Goal: Information Seeking & Learning: Learn about a topic

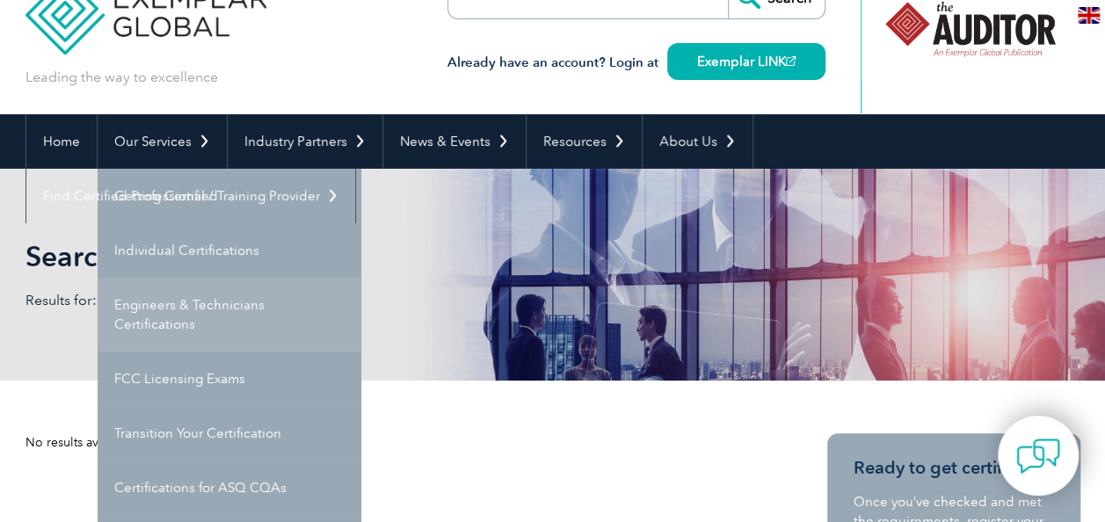
scroll to position [88, 0]
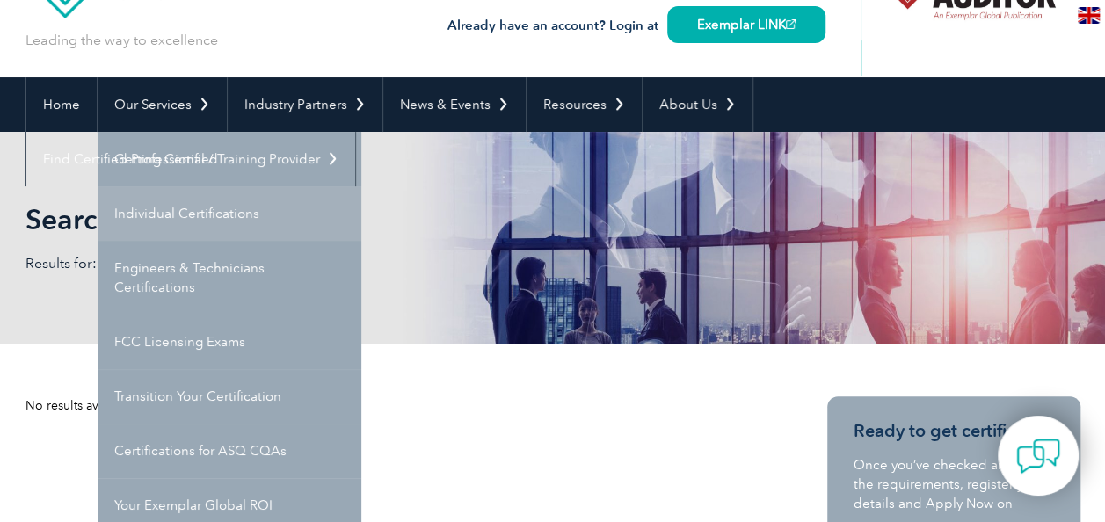
click at [188, 214] on link "Individual Certifications" at bounding box center [230, 213] width 264 height 54
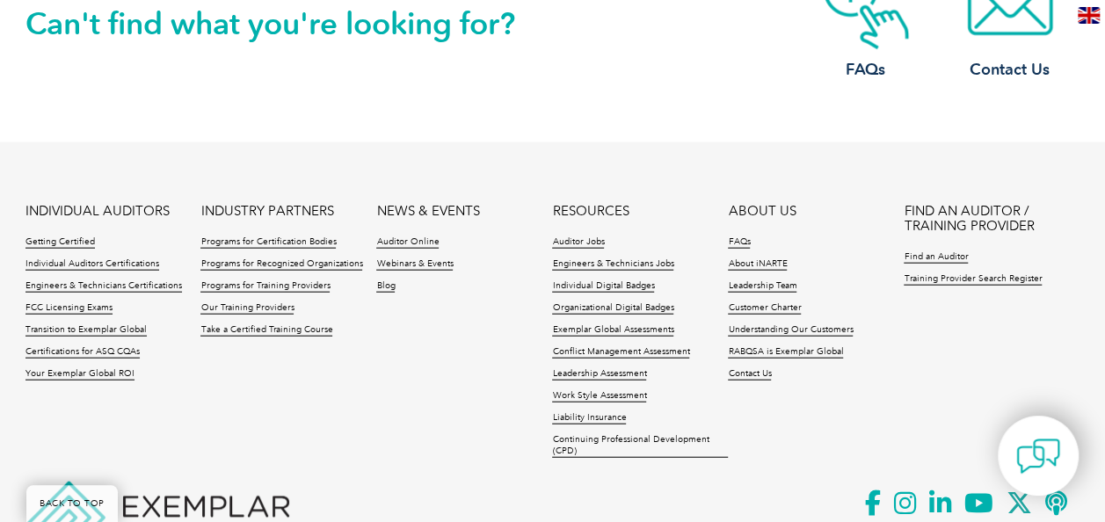
scroll to position [1933, 0]
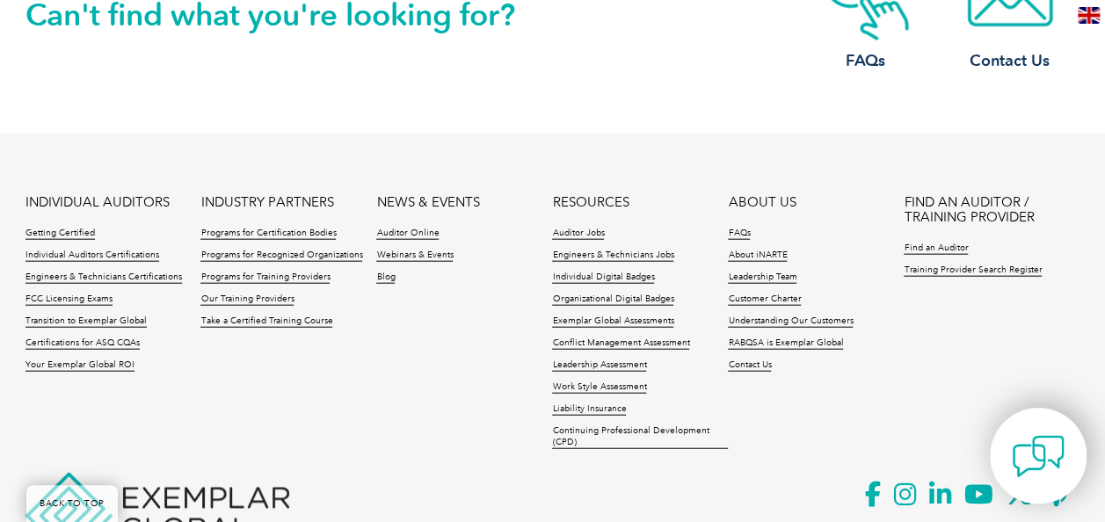
click at [1037, 460] on img at bounding box center [1037, 456] width 53 height 53
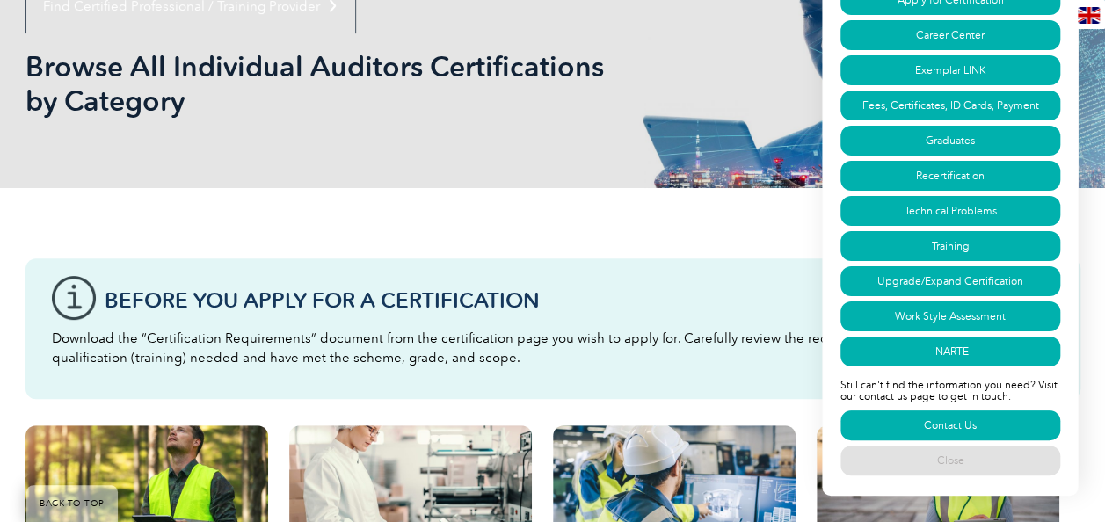
scroll to position [276, 0]
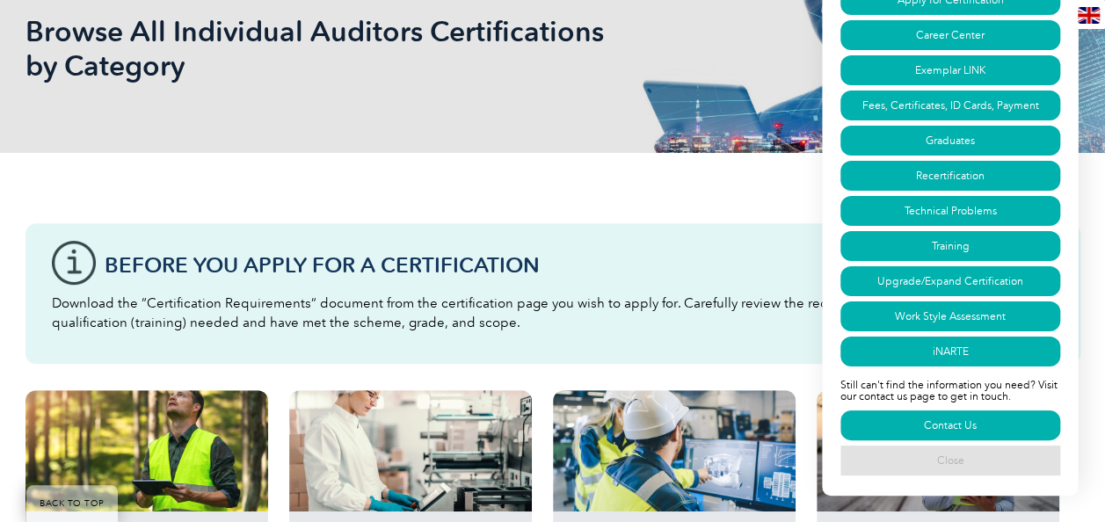
click at [967, 460] on link "Close" at bounding box center [950, 461] width 220 height 30
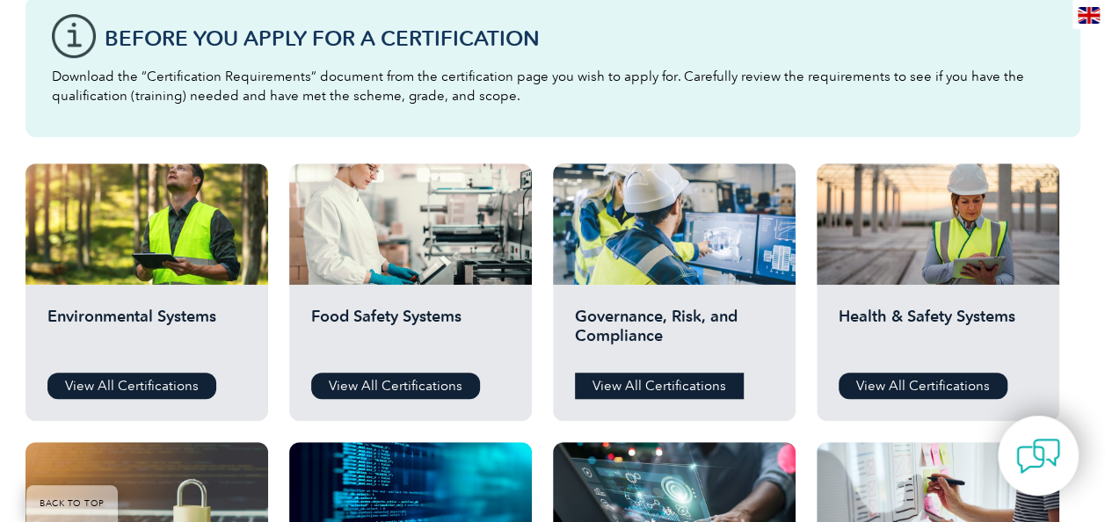
scroll to position [540, 0]
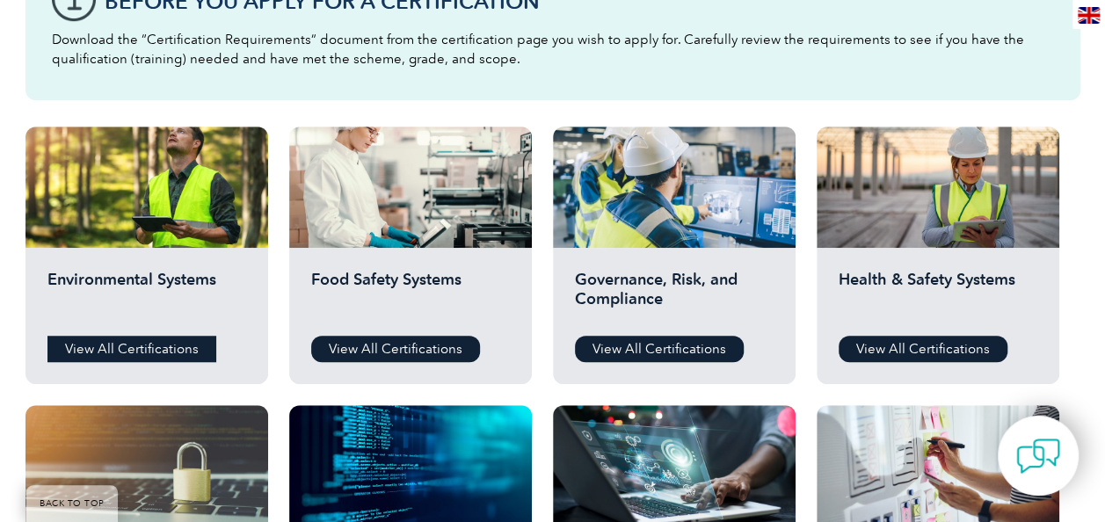
click at [153, 351] on link "View All Certifications" at bounding box center [131, 349] width 169 height 26
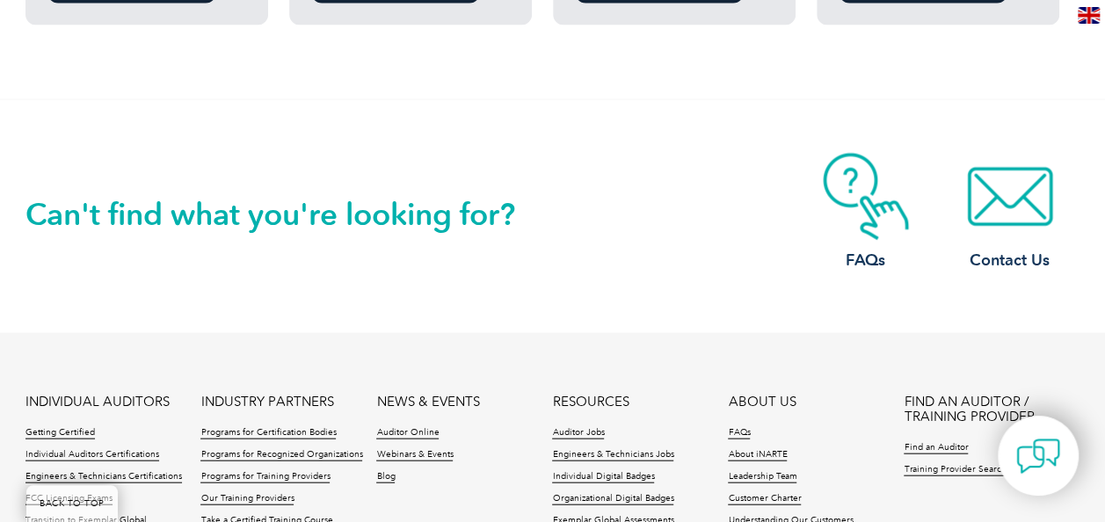
scroll to position [1770, 0]
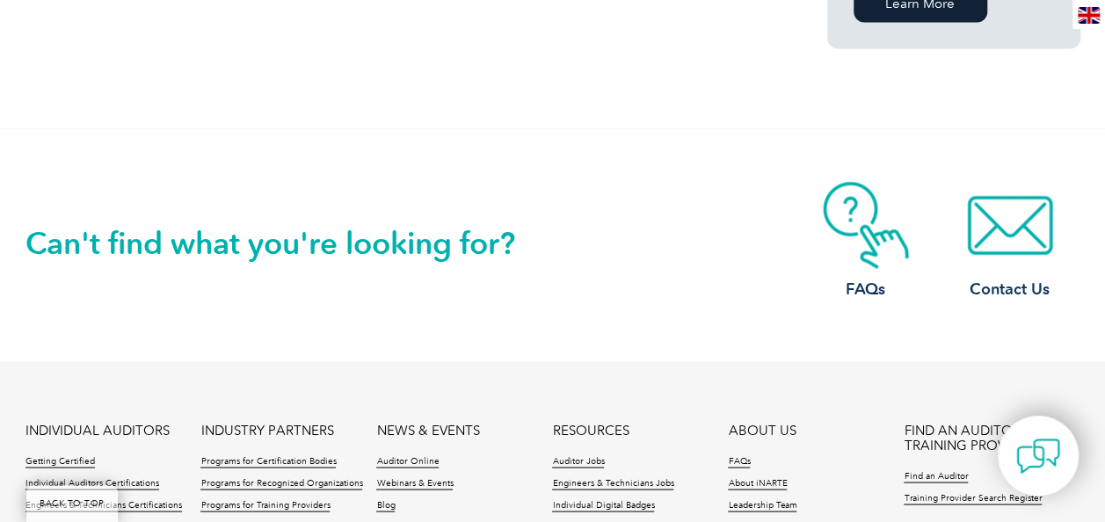
scroll to position [967, 0]
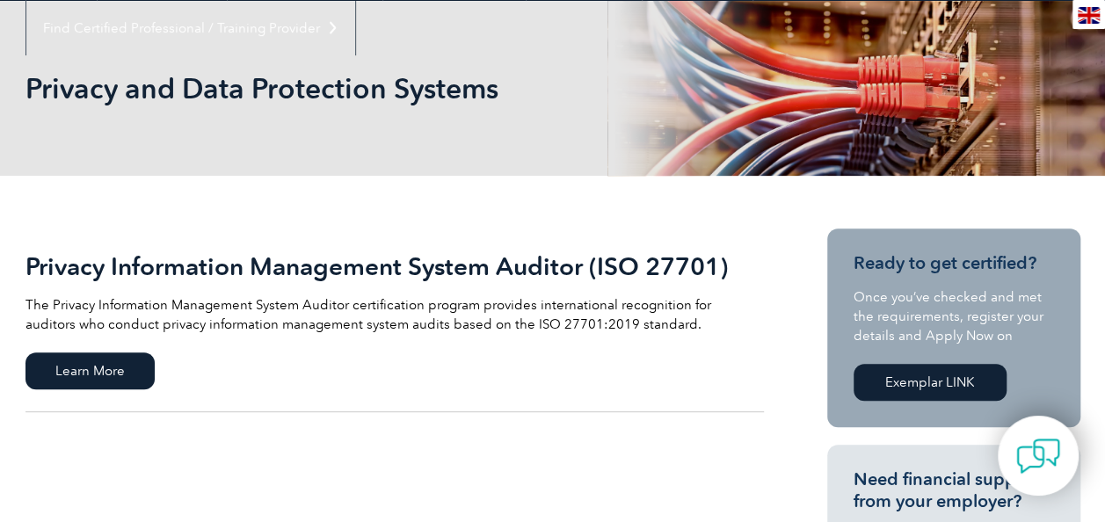
scroll to position [352, 0]
